Goal: Download file/media

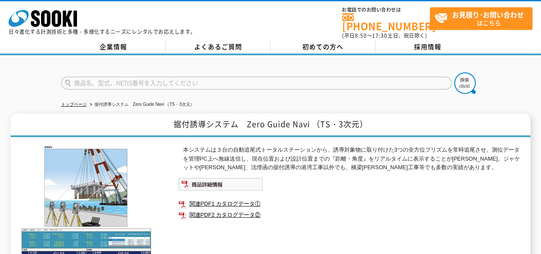
scroll to position [43, 0]
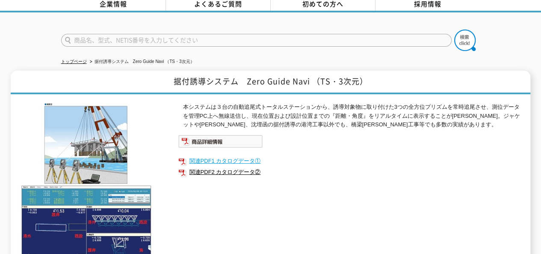
click at [217, 155] on link "関連PDF1 カタログデータ①" at bounding box center [349, 160] width 342 height 11
click at [196, 166] on link "関連PDF2 カタログデータ②" at bounding box center [349, 171] width 342 height 11
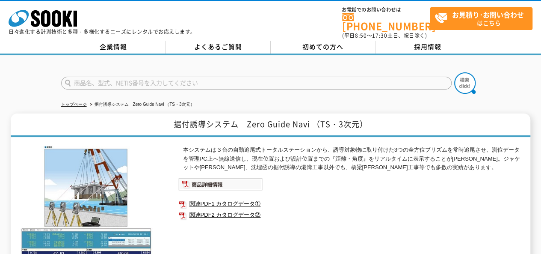
click at [89, 78] on input "text" at bounding box center [256, 83] width 391 height 13
type input "j"
type input "自"
type input "AR Navi ジオモニⅡ"
click at [454, 72] on button at bounding box center [464, 82] width 21 height 21
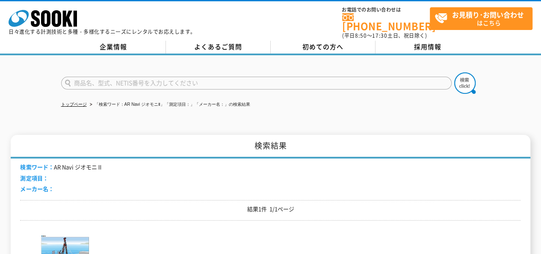
scroll to position [128, 0]
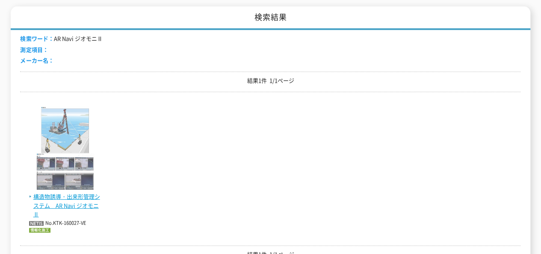
click at [82, 196] on span "構造物誘導・出来形管理システム　AR Navi ジオモニⅡ" at bounding box center [65, 205] width 73 height 27
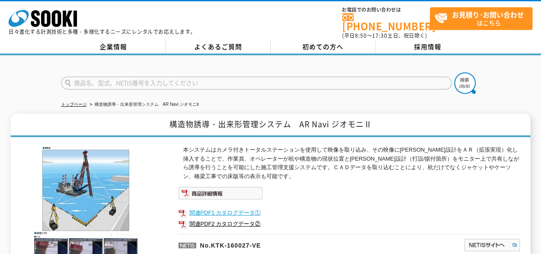
click at [215, 207] on link "関連PDF1 カタログデータ①" at bounding box center [349, 212] width 342 height 11
click at [213, 218] on link "関連PDF2 カタログデータ②" at bounding box center [349, 223] width 342 height 11
